Goal: Navigation & Orientation: Find specific page/section

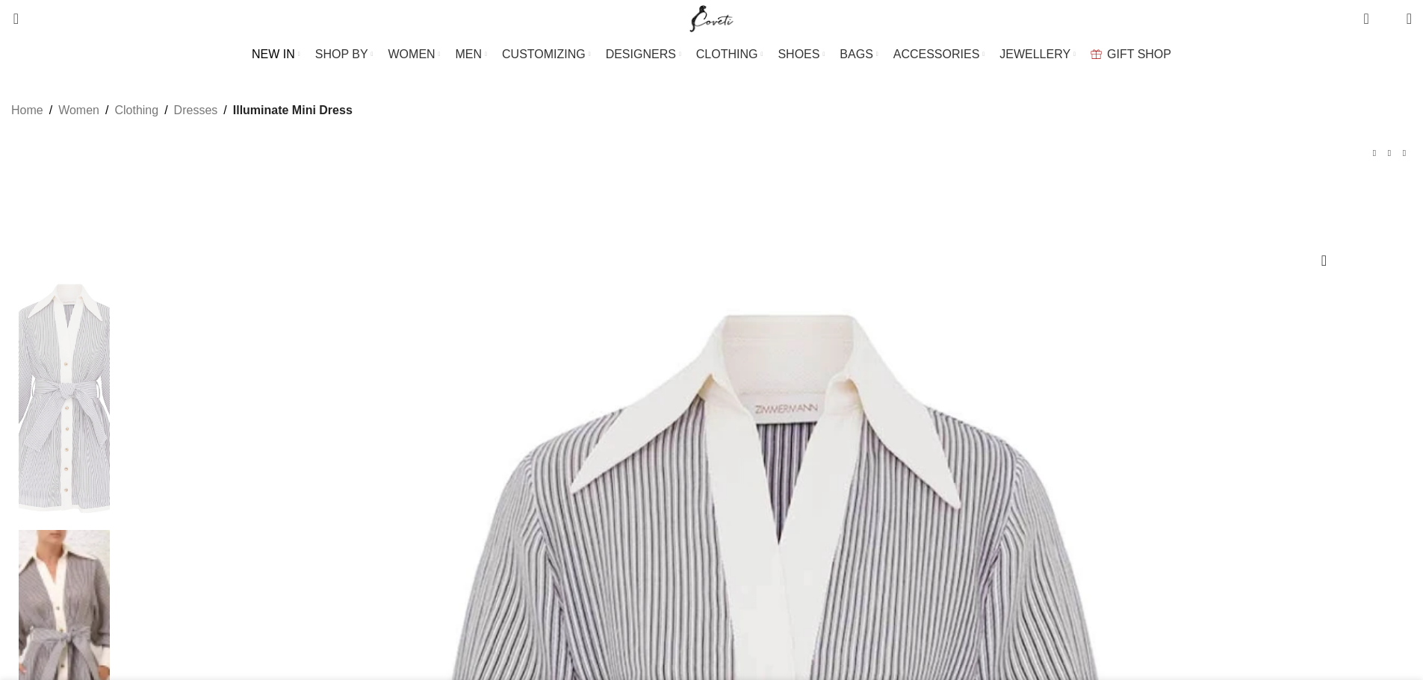
click at [295, 50] on span "NEW IN" at bounding box center [273, 54] width 43 height 14
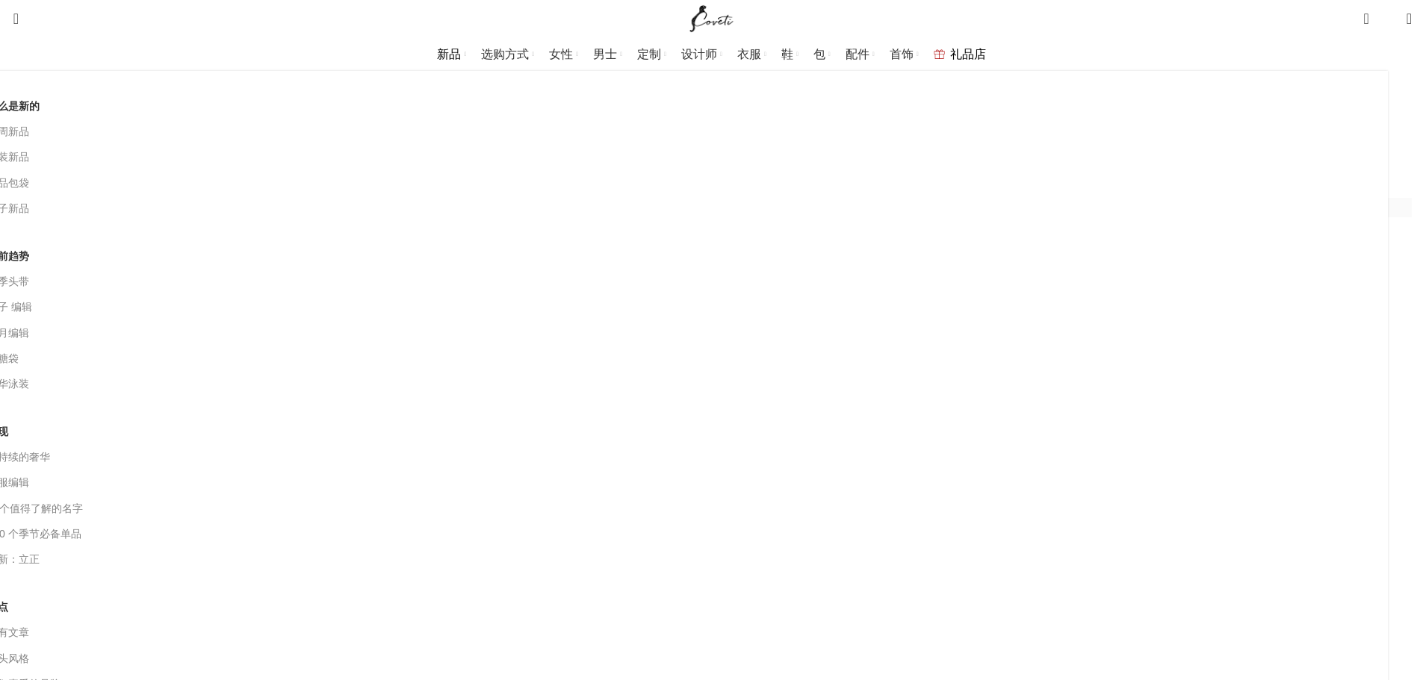
click at [461, 55] on font "新品" at bounding box center [449, 54] width 24 height 13
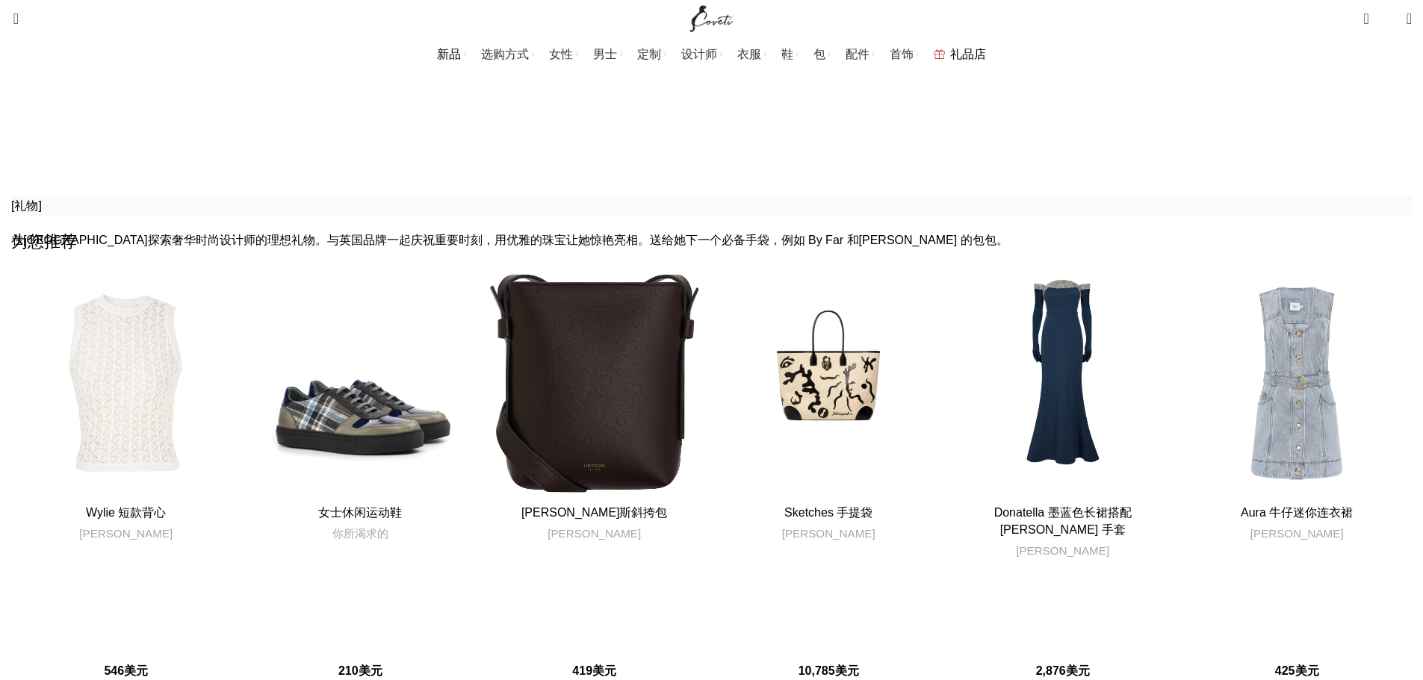
click at [461, 50] on font "新品" at bounding box center [449, 54] width 24 height 13
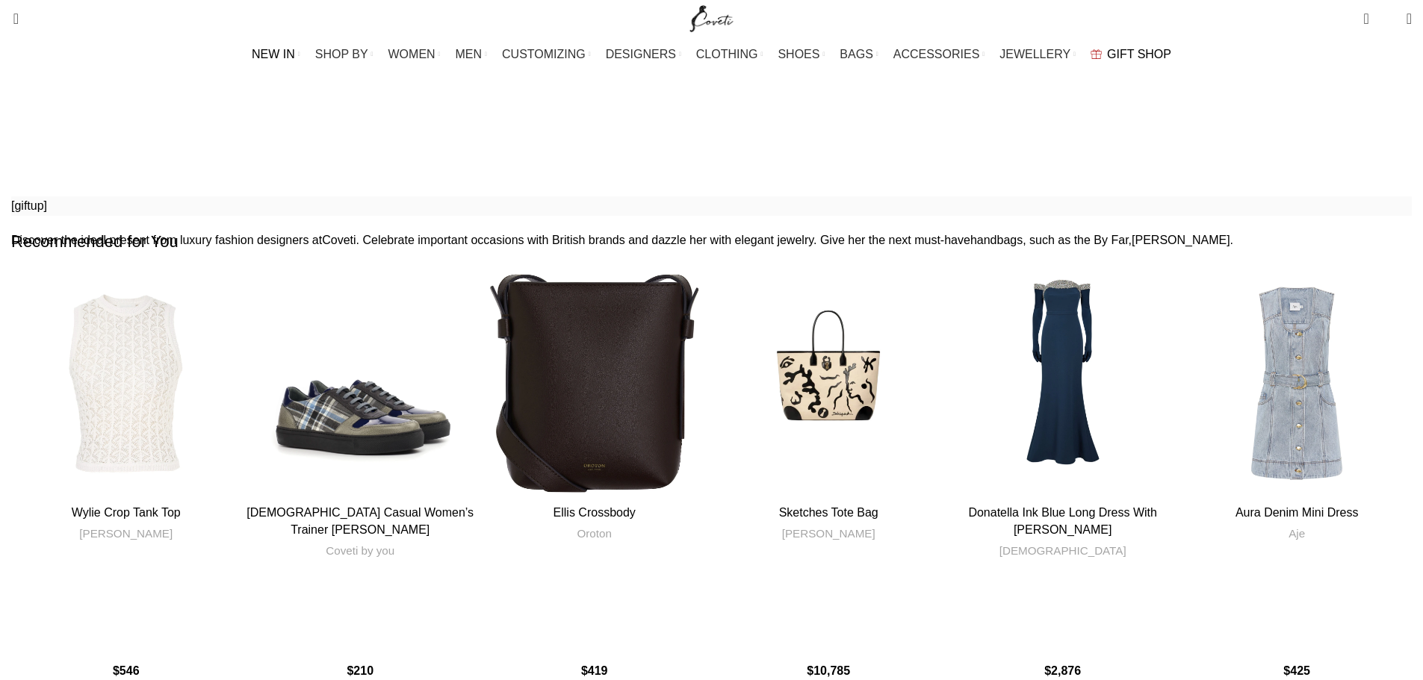
click at [295, 54] on span "NEW IN" at bounding box center [273, 54] width 43 height 14
click at [295, 56] on span "NEW IN" at bounding box center [273, 54] width 43 height 14
